Goal: Transaction & Acquisition: Purchase product/service

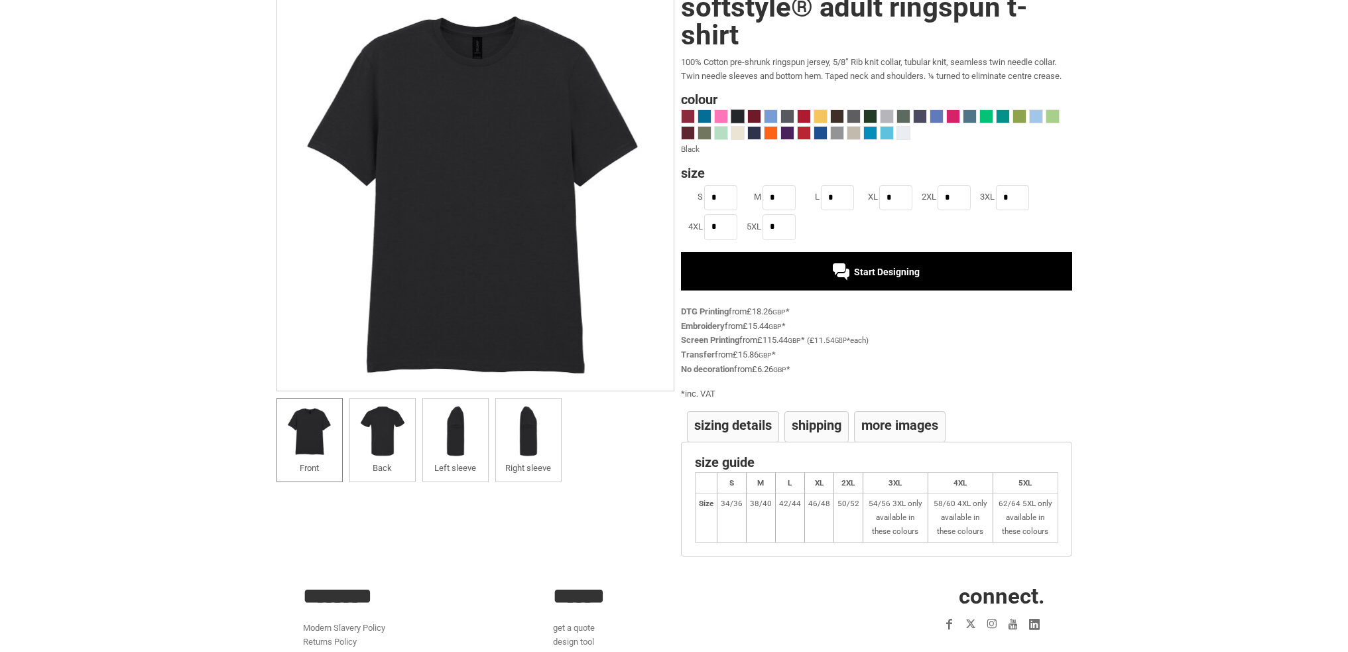
scroll to position [222, 0]
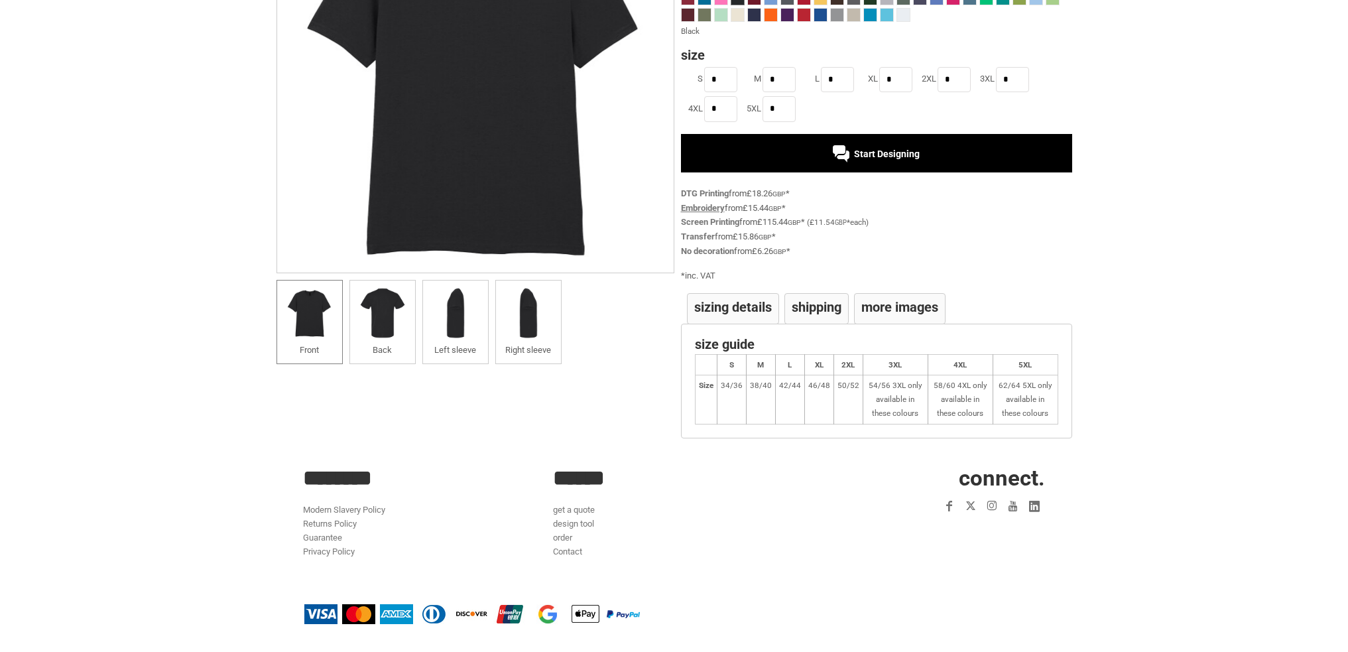
click at [701, 210] on link "Embroidery" at bounding box center [703, 208] width 44 height 10
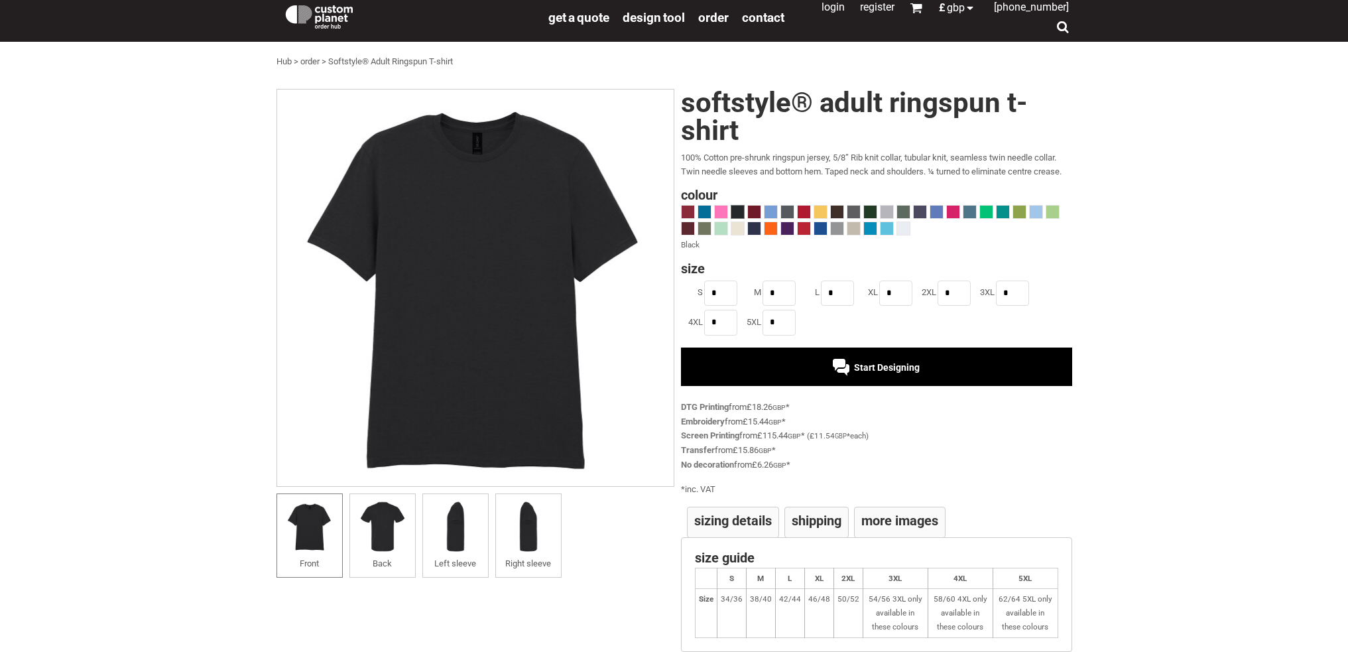
scroll to position [0, 0]
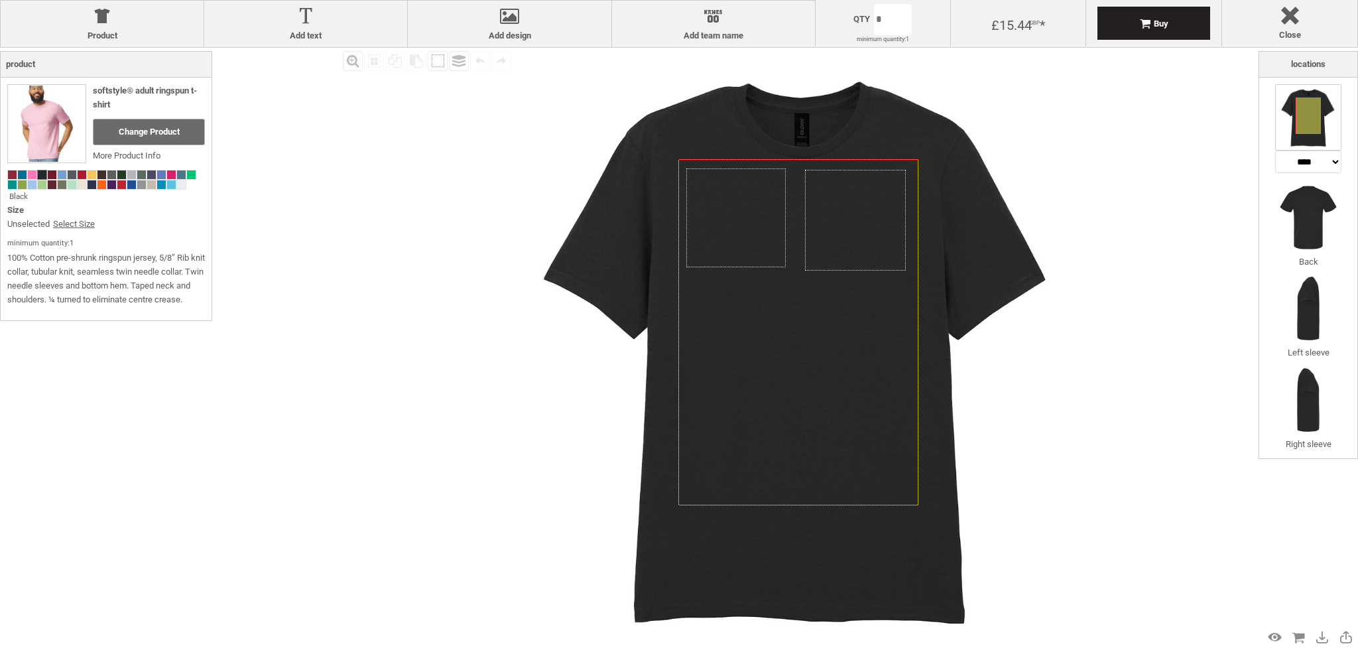
select select "*******"
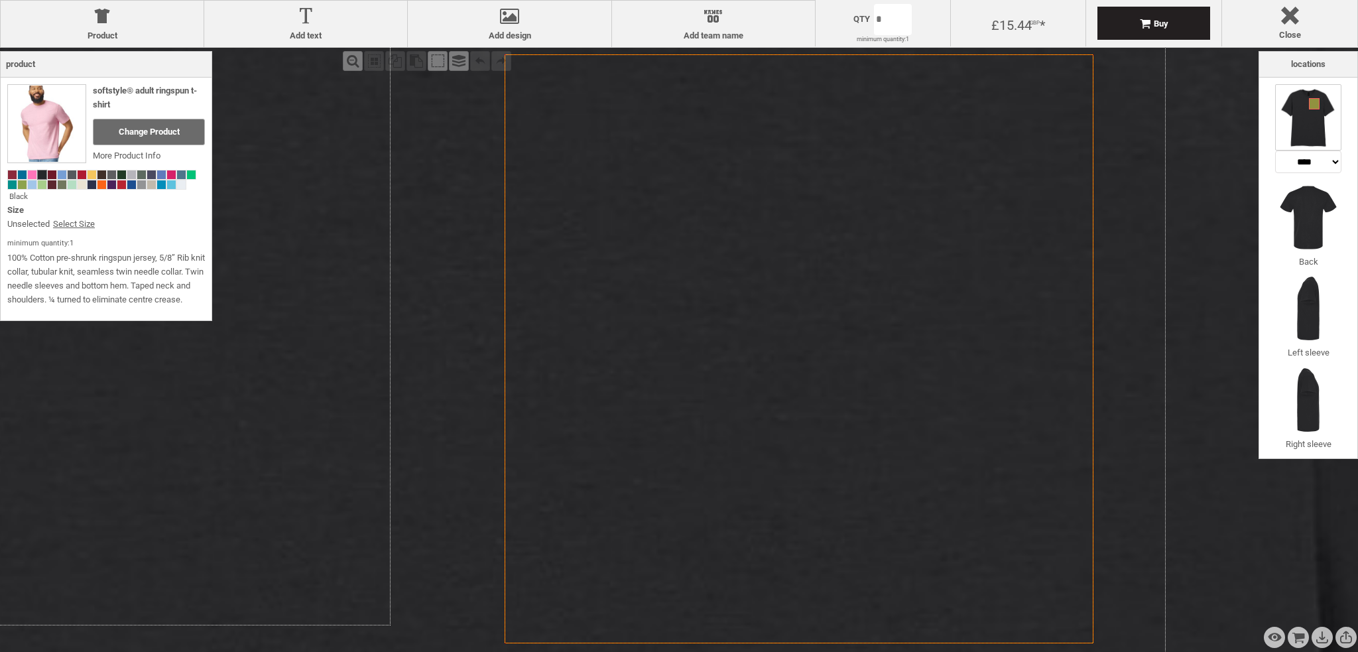
click at [818, 224] on icon "Created with [PERSON_NAME] 2.1.2" at bounding box center [799, 348] width 589 height 589
click at [1279, 16] on div at bounding box center [1290, 18] width 122 height 23
